Goal: Task Accomplishment & Management: Manage account settings

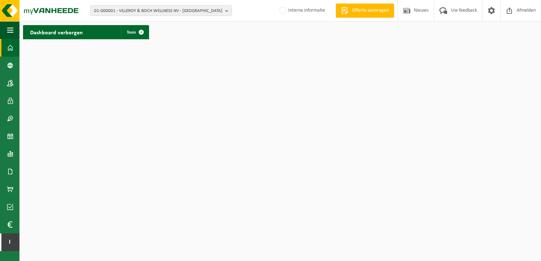
click at [174, 9] on span "01-000001 - VILLEROY & BOCH WELLNESS NV - ROESELARE" at bounding box center [158, 11] width 128 height 11
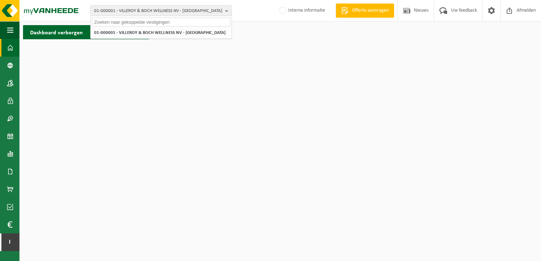
click at [163, 22] on input "text" at bounding box center [161, 22] width 138 height 9
paste input "10-536079"
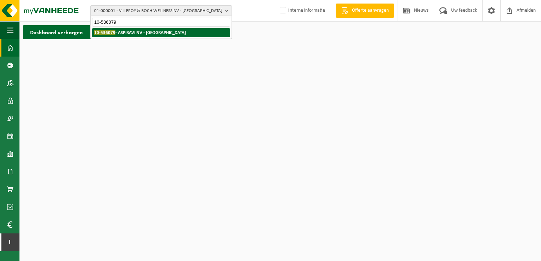
type input "10-536079"
click at [162, 32] on strong "10-536079 - ASPIRAVI NV - HARELBEKE" at bounding box center [140, 32] width 92 height 5
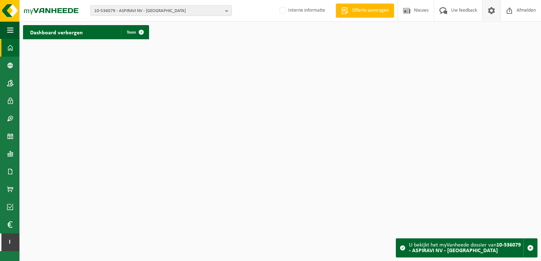
click at [489, 14] on span at bounding box center [491, 10] width 11 height 21
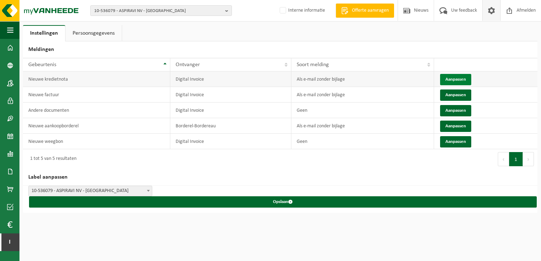
click at [457, 80] on button "Aanpassen" at bounding box center [455, 79] width 31 height 11
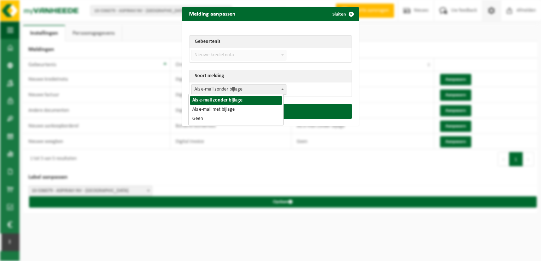
click at [262, 87] on span "Als e-mail zonder bijlage" at bounding box center [238, 90] width 94 height 10
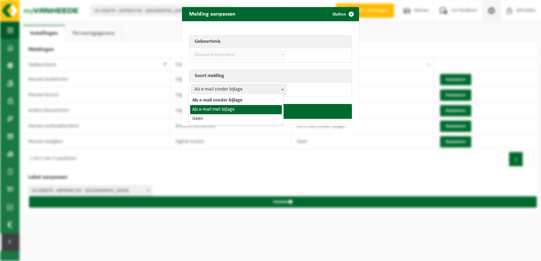
select select "3"
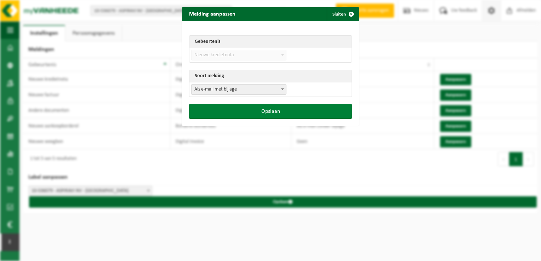
click at [268, 116] on button "Opslaan" at bounding box center [270, 111] width 163 height 15
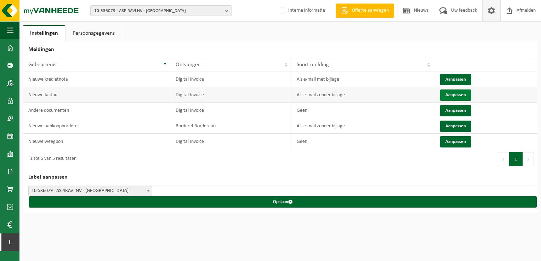
click at [458, 94] on button "Aanpassen" at bounding box center [455, 95] width 31 height 11
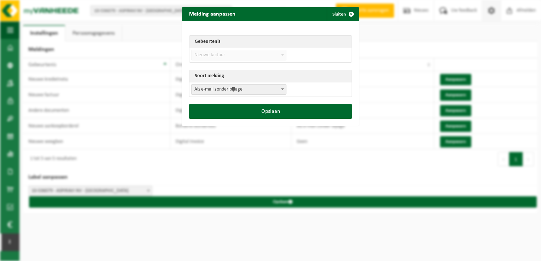
click at [271, 86] on span "Als e-mail zonder bijlage" at bounding box center [238, 90] width 94 height 10
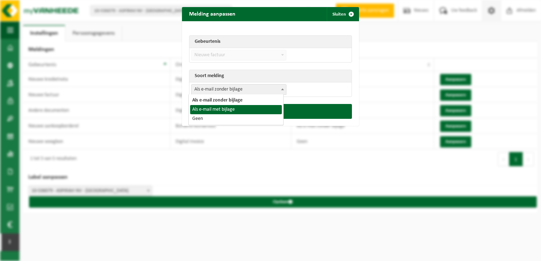
select select "3"
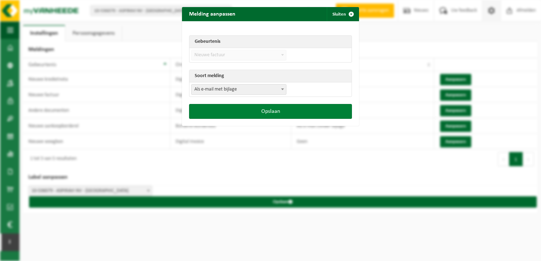
click at [284, 114] on button "Opslaan" at bounding box center [270, 111] width 163 height 15
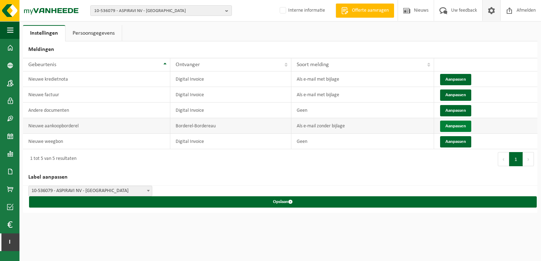
click at [453, 128] on button "Aanpassen" at bounding box center [455, 126] width 31 height 11
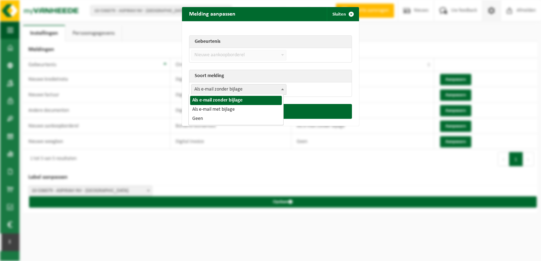
click at [257, 89] on span "Als e-mail zonder bijlage" at bounding box center [238, 90] width 94 height 10
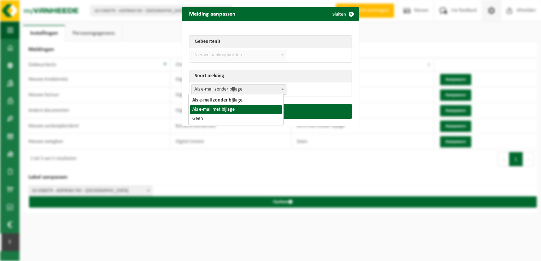
select select "3"
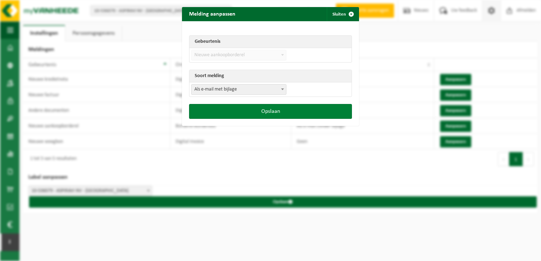
click at [276, 113] on button "Opslaan" at bounding box center [270, 111] width 163 height 15
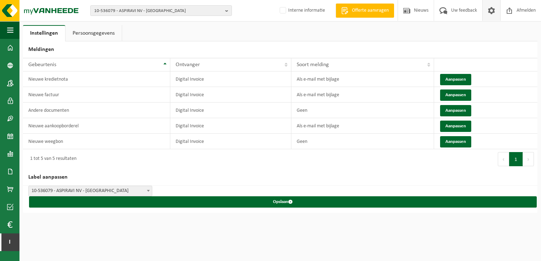
click at [525, 28] on ul "Instellingen Persoonsgegevens" at bounding box center [280, 33] width 514 height 16
